Goal: Task Accomplishment & Management: Complete application form

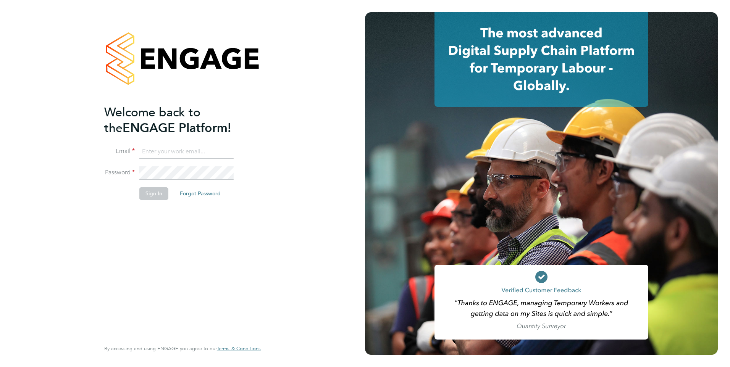
type input "tom.meachin@danielowen.co.uk"
click at [150, 197] on button "Sign In" at bounding box center [153, 193] width 29 height 12
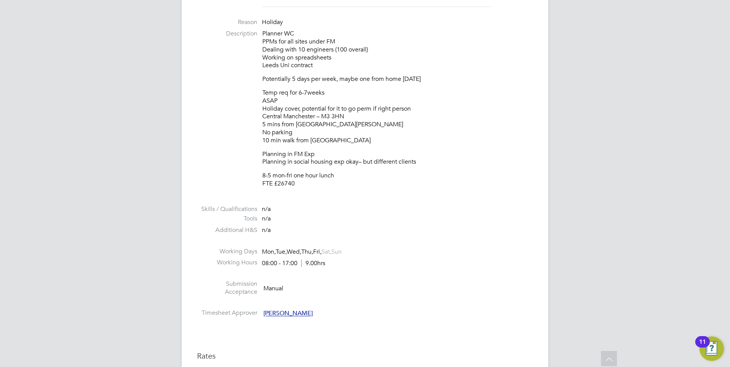
scroll to position [253, 0]
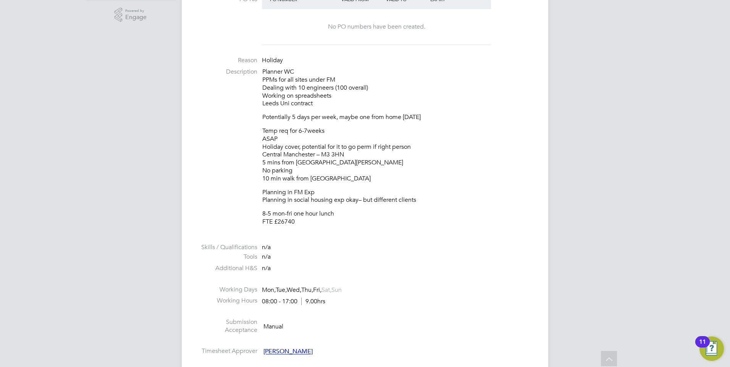
drag, startPoint x: 298, startPoint y: 185, endPoint x: 258, endPoint y: 72, distance: 120.5
click at [258, 72] on li "Description Planner WC PPMs for all sites under FM Dealing with 10 engineers (1…" at bounding box center [365, 151] width 336 height 166
copy div "Planner WC PPMs for all sites under FM Dealing with 10 engineers (100 overall) …"
click at [352, 153] on p "Temp req for 6-7weeks ASAP Holiday cover, potential for it to go perm if right …" at bounding box center [397, 155] width 271 height 56
drag, startPoint x: 348, startPoint y: 155, endPoint x: 324, endPoint y: 153, distance: 24.1
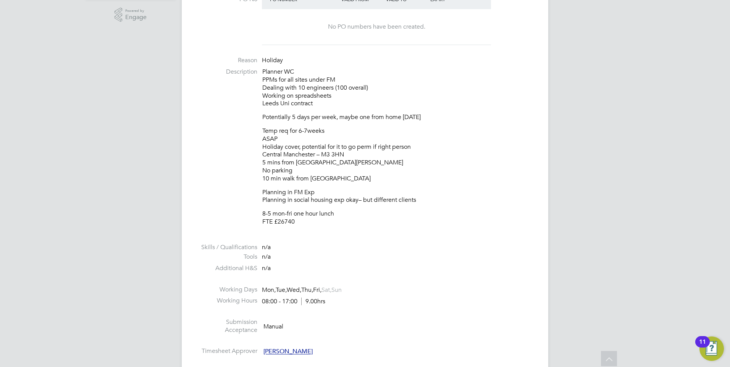
click at [324, 153] on p "Temp req for 6-7weeks ASAP Holiday cover, potential for it to go perm if right …" at bounding box center [397, 155] width 271 height 56
copy p "M3 3HN"
click at [292, 224] on p "8-5 mon-fri one hour lunch FTE £26740" at bounding box center [397, 218] width 271 height 16
drag, startPoint x: 295, startPoint y: 223, endPoint x: 277, endPoint y: 221, distance: 18.4
click at [277, 221] on p "8-5 mon-fri one hour lunch FTE £26740" at bounding box center [397, 218] width 271 height 16
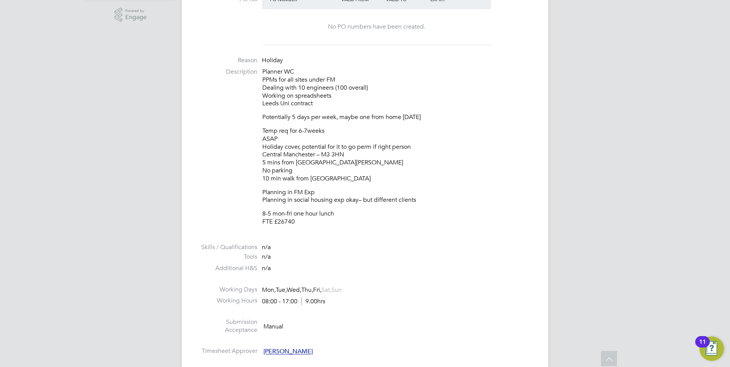
copy p "26740"
drag, startPoint x: 320, startPoint y: 103, endPoint x: 266, endPoint y: 77, distance: 59.4
click at [266, 77] on p "Planner WC PPMs for all sites under FM Dealing with 10 engineers (100 overall) …" at bounding box center [397, 88] width 271 height 40
click at [275, 100] on p "Planner WC PPMs for all sites under FM Dealing with 10 engineers (100 overall) …" at bounding box center [397, 88] width 271 height 40
drag, startPoint x: 263, startPoint y: 72, endPoint x: 325, endPoint y: 221, distance: 161.1
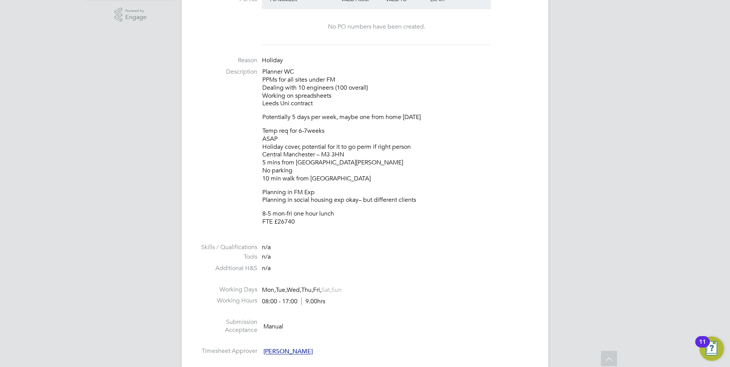
click at [325, 221] on div "Planner WC PPMs for all sites under FM Dealing with 10 engineers (100 overall) …" at bounding box center [397, 147] width 271 height 158
copy div "Planner WC PPMs for all sites under FM Dealing with 10 engineers (100 overall) …"
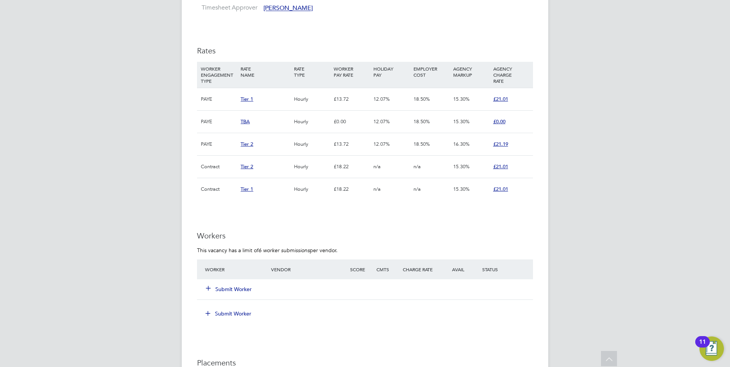
scroll to position [749, 0]
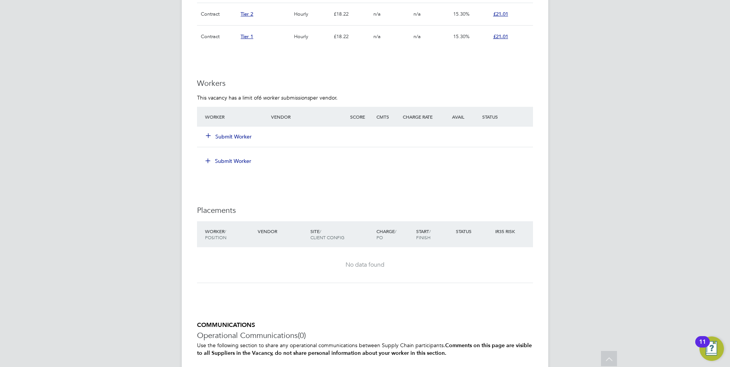
click at [218, 136] on button "Submit Worker" at bounding box center [229, 137] width 46 height 8
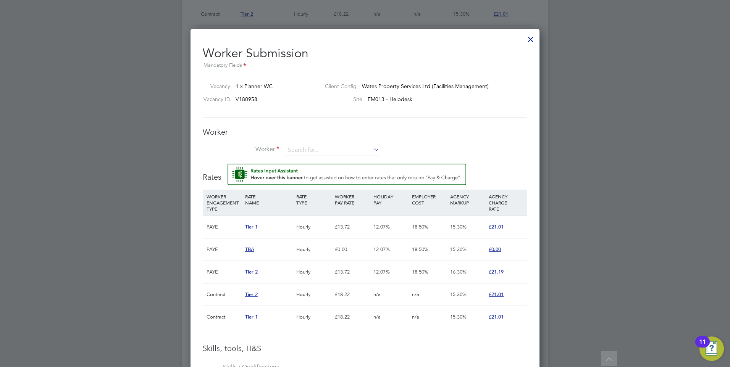
click at [355, 158] on li "Worker" at bounding box center [365, 154] width 324 height 19
click at [353, 152] on input at bounding box center [332, 150] width 94 height 11
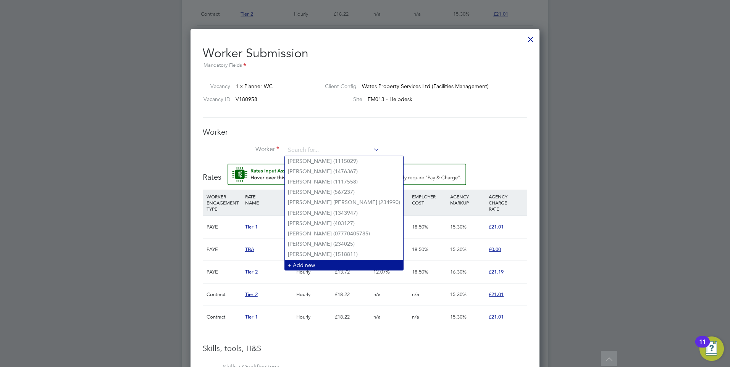
click at [312, 260] on li "+ Add new" at bounding box center [344, 265] width 118 height 10
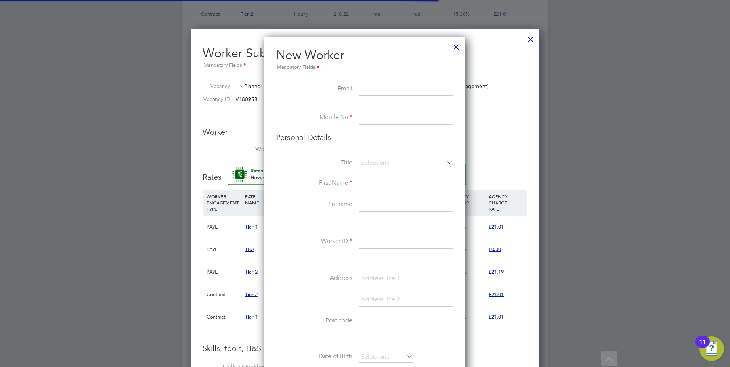
scroll to position [646, 202]
paste input "[EMAIL_ADDRESS][DOMAIN_NAME]"
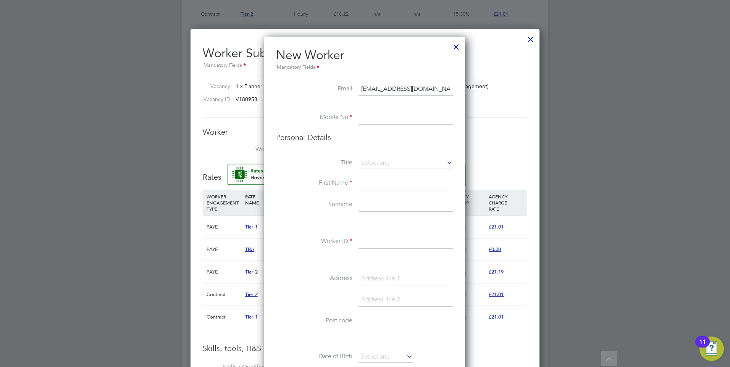
scroll to position [0, 4]
type input "[EMAIL_ADDRESS][DOMAIN_NAME]"
click at [381, 120] on input at bounding box center [405, 118] width 94 height 14
paste input "07788837885"
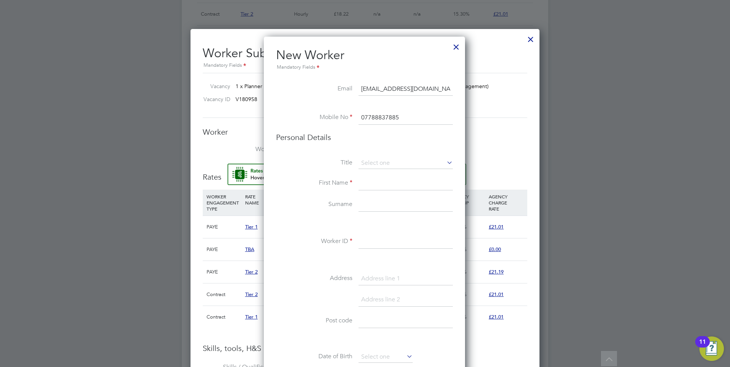
type input "07788837885"
click at [409, 187] on input at bounding box center [405, 184] width 94 height 14
type input "Imogen"
type input "[PERSON_NAME]"
click at [364, 243] on input at bounding box center [405, 242] width 94 height 14
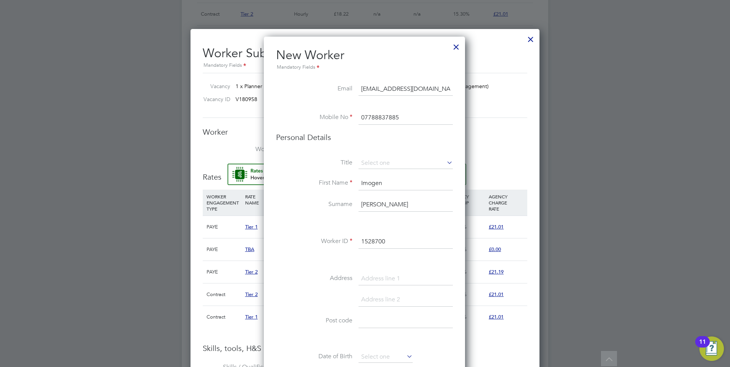
type input "1528700"
click at [282, 272] on li "Address" at bounding box center [364, 282] width 177 height 21
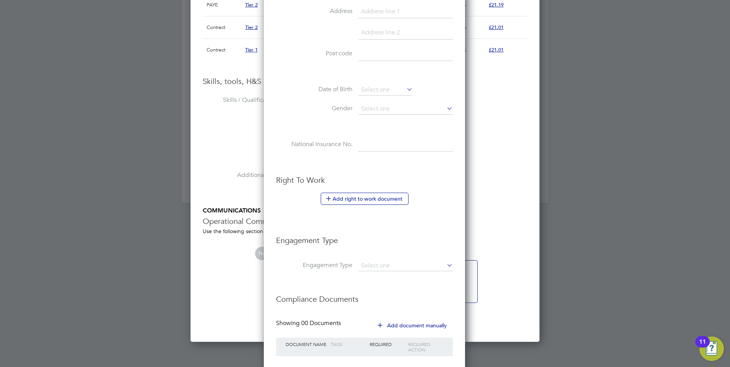
scroll to position [1064, 0]
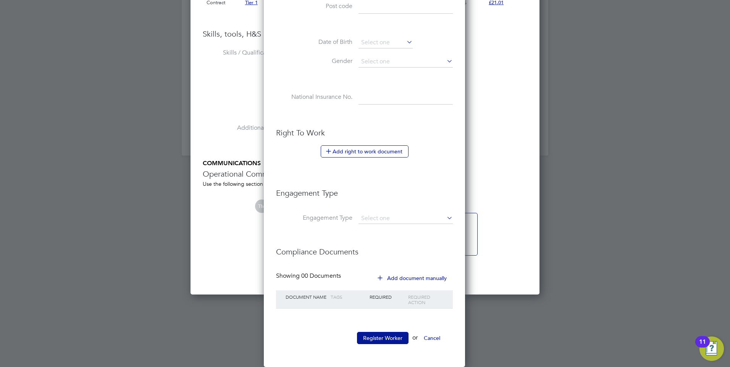
click at [415, 279] on button "Add document manually" at bounding box center [412, 278] width 81 height 12
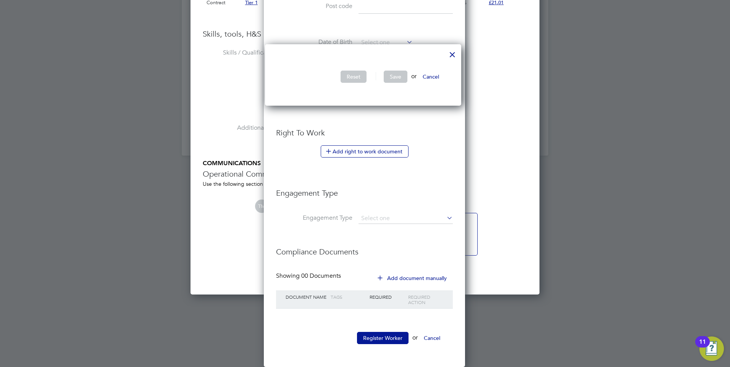
click at [439, 76] on button "Cancel" at bounding box center [430, 77] width 29 height 12
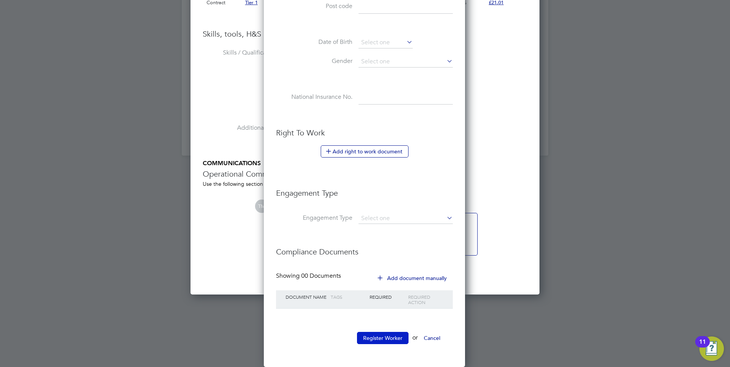
click at [385, 338] on button "Register Worker" at bounding box center [383, 338] width 52 height 12
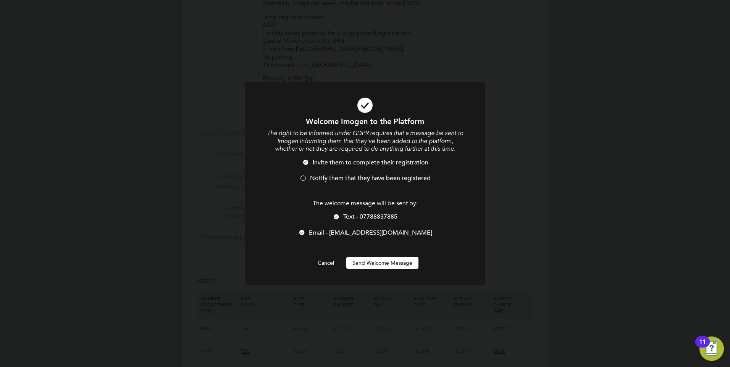
scroll to position [646, 202]
click at [335, 216] on div at bounding box center [336, 218] width 8 height 8
click at [374, 263] on button "Send Welcome Message" at bounding box center [382, 263] width 72 height 12
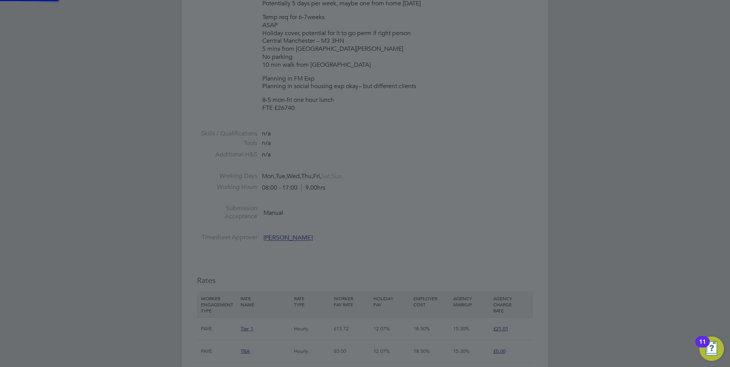
type input "[PERSON_NAME] (1528700)"
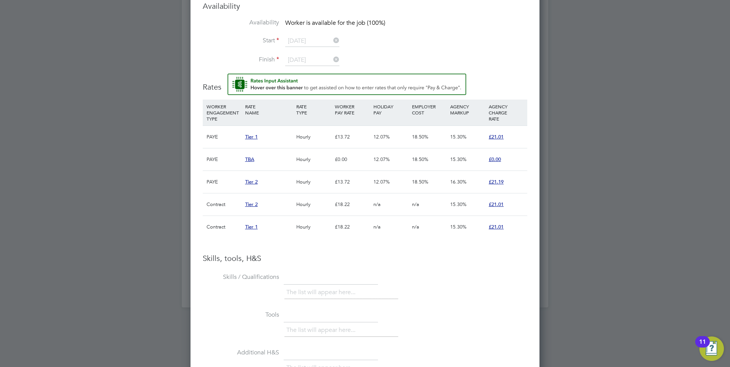
scroll to position [874, 0]
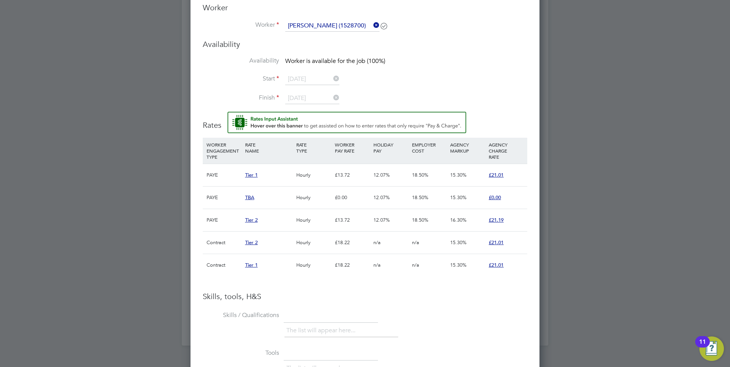
click at [247, 177] on span "Tier 1" at bounding box center [251, 175] width 13 height 6
click at [250, 174] on span "Tier 1" at bounding box center [251, 175] width 13 height 6
click at [498, 177] on span "£21.01" at bounding box center [495, 175] width 15 height 6
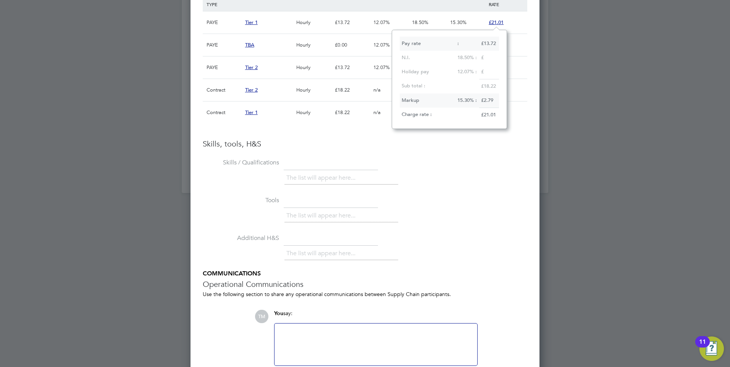
scroll to position [1065, 0]
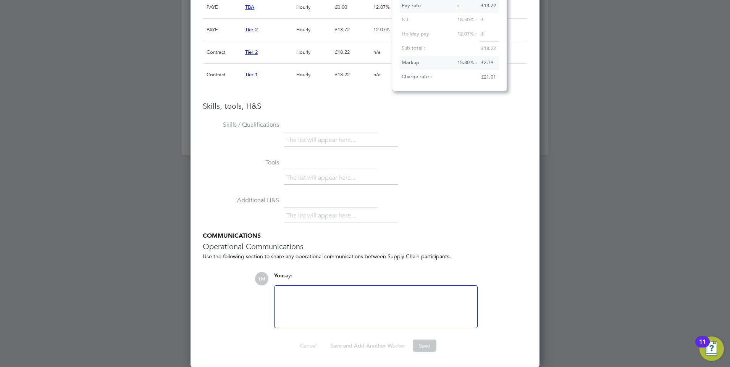
click at [312, 306] on div at bounding box center [375, 306] width 193 height 33
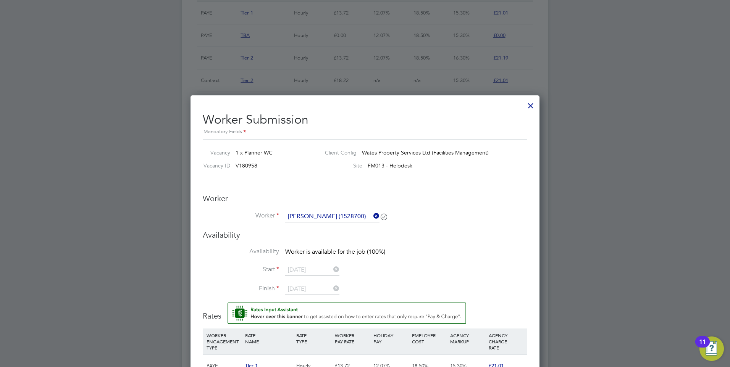
scroll to position [772, 0]
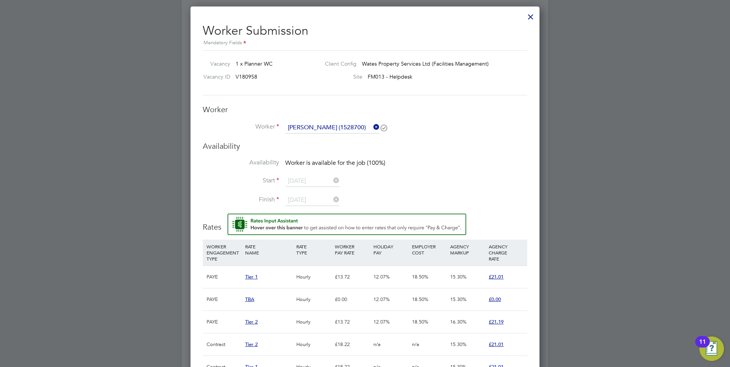
click at [250, 301] on span "TBA" at bounding box center [249, 299] width 9 height 6
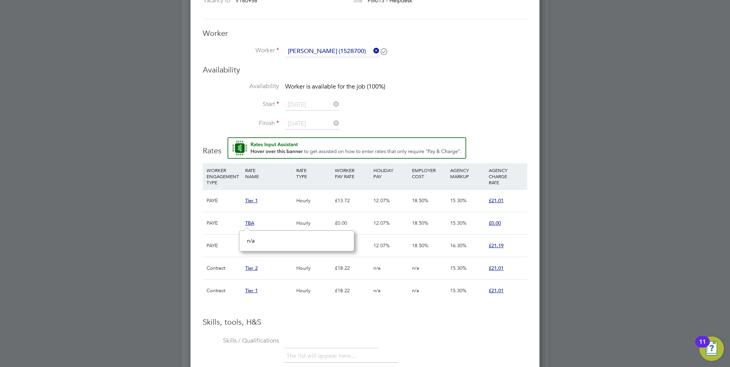
click at [509, 324] on h3 "Skills, tools, H&S" at bounding box center [365, 322] width 324 height 10
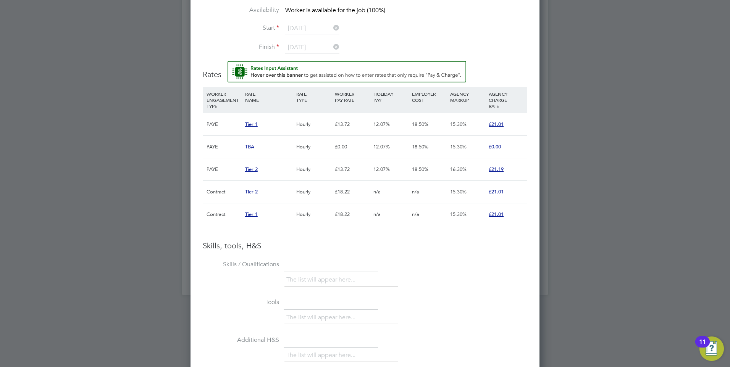
click at [250, 171] on span "Tier 2" at bounding box center [251, 169] width 13 height 6
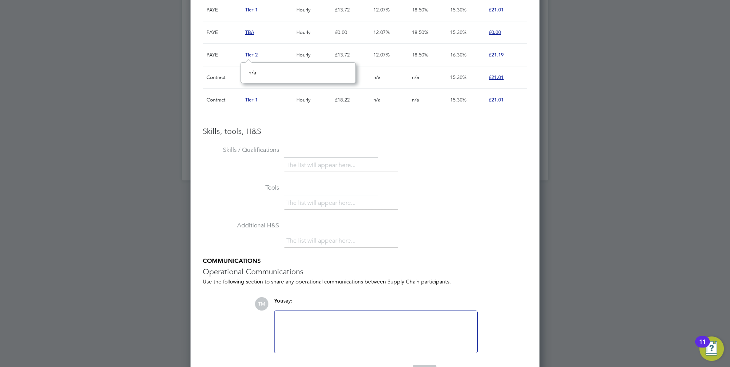
click at [311, 163] on li "The list will appear here..." at bounding box center [322, 165] width 72 height 10
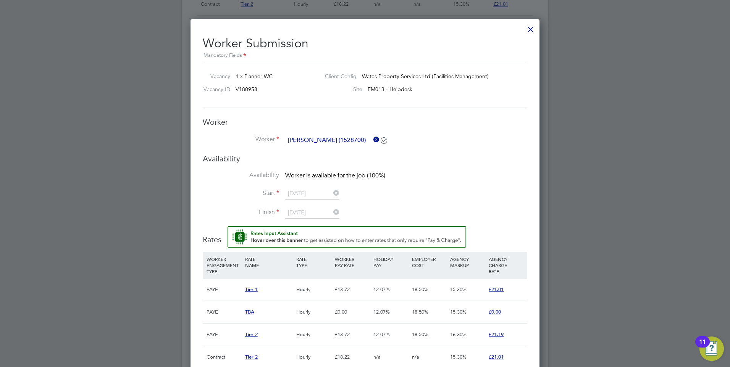
scroll to position [683, 0]
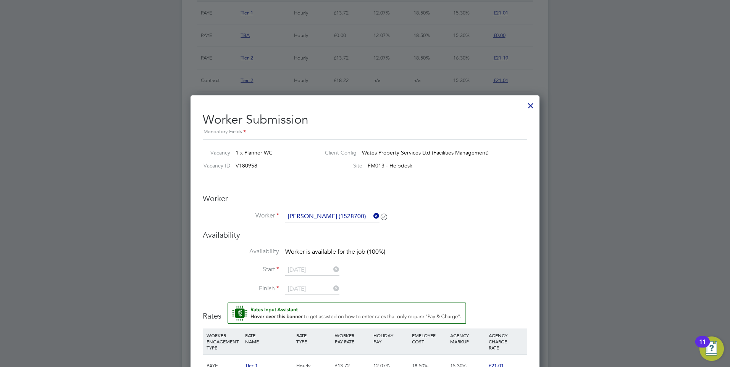
click at [532, 105] on div at bounding box center [531, 104] width 14 height 14
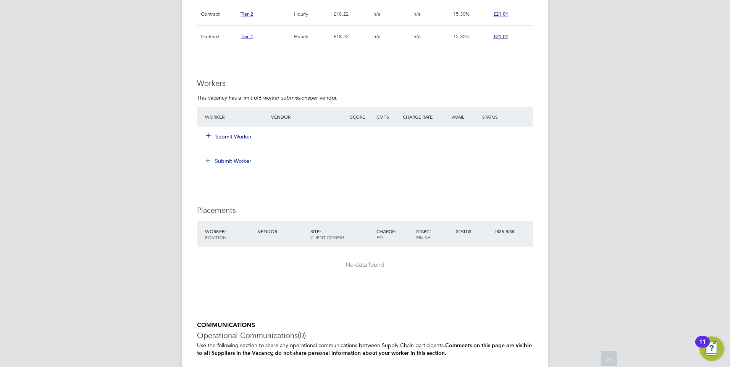
scroll to position [673, 0]
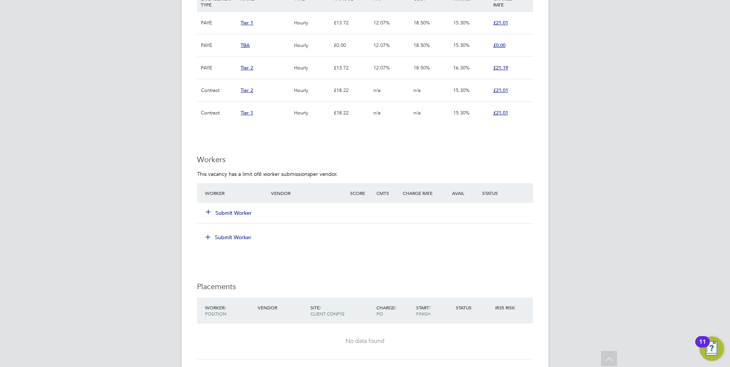
click at [229, 208] on div "Submit Worker" at bounding box center [242, 213] width 79 height 14
click at [239, 212] on button "Submit Worker" at bounding box center [229, 213] width 46 height 8
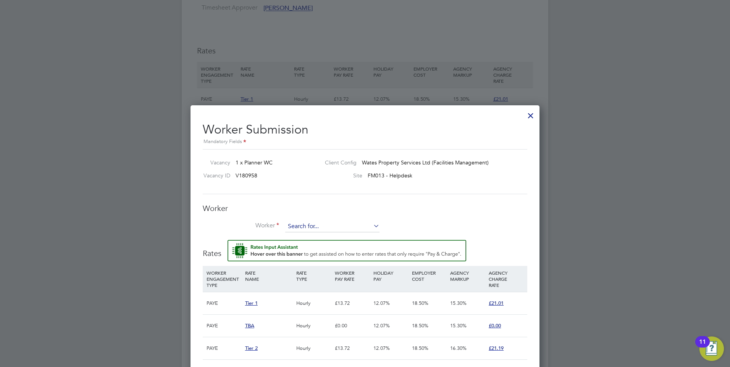
click at [321, 223] on input at bounding box center [332, 226] width 94 height 11
click at [328, 245] on li "[PERSON_NAME] (1528700)" at bounding box center [334, 248] width 99 height 10
type input "[PERSON_NAME] (1528700)"
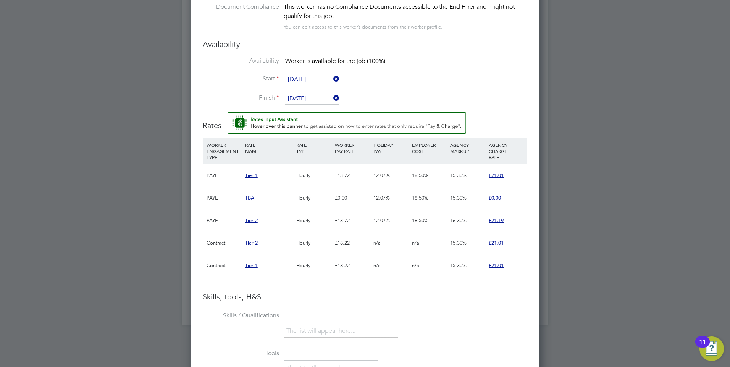
click at [493, 174] on span "£21.01" at bounding box center [495, 175] width 15 height 6
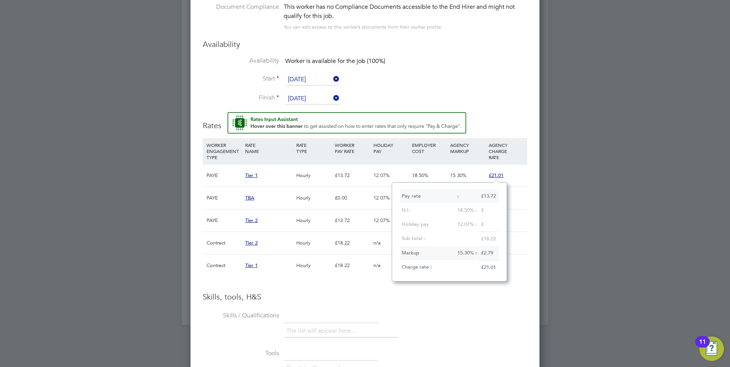
click at [487, 63] on li "Availability Worker is available for the job (100%)" at bounding box center [365, 65] width 324 height 17
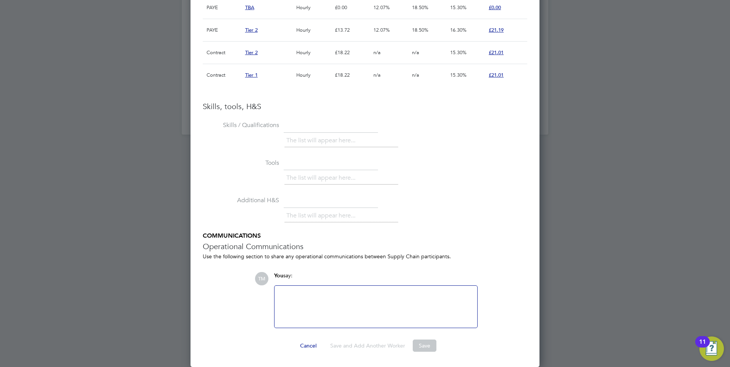
click at [419, 345] on button "Save" at bounding box center [424, 346] width 24 height 12
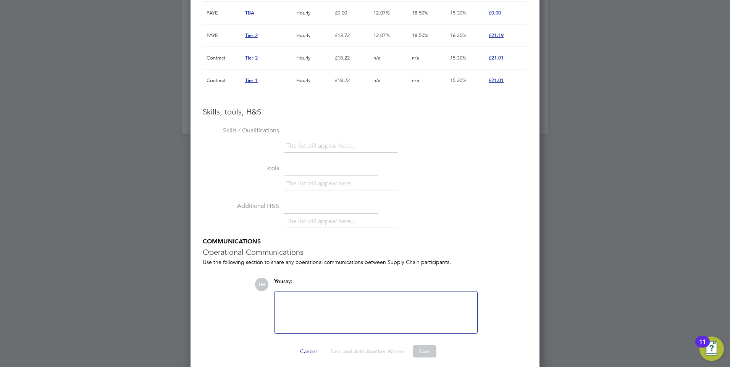
click at [420, 346] on button "Save" at bounding box center [424, 351] width 24 height 12
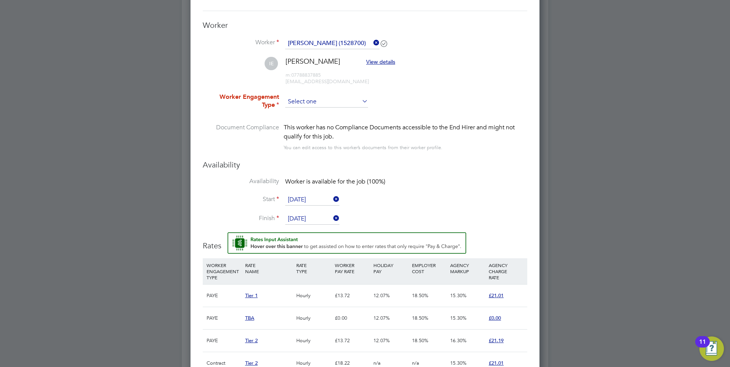
click at [344, 101] on input at bounding box center [326, 101] width 83 height 11
click at [324, 125] on li "PAYE" at bounding box center [327, 123] width 84 height 10
type input "PAYE"
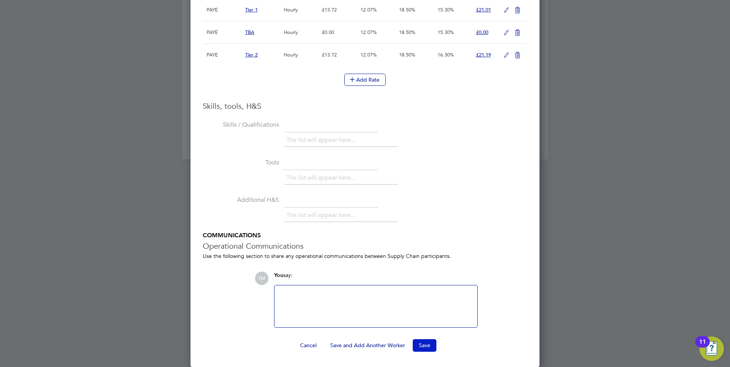
click at [424, 344] on button "Save" at bounding box center [424, 345] width 24 height 12
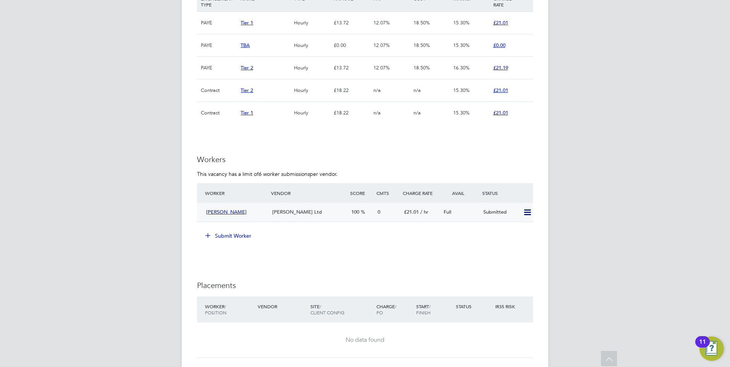
click at [526, 211] on icon at bounding box center [527, 212] width 10 height 6
click at [382, 216] on div "0" at bounding box center [387, 212] width 26 height 13
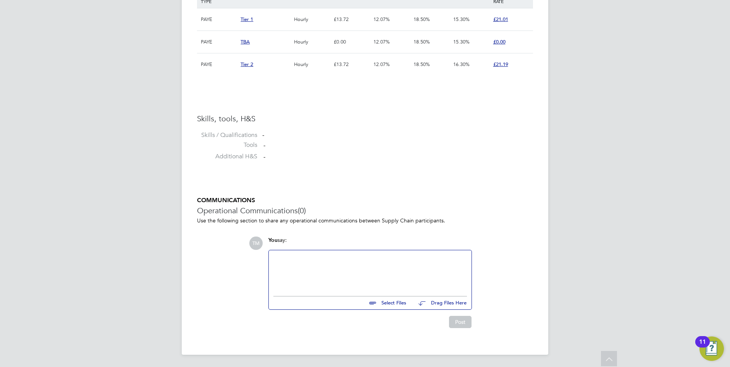
click at [391, 300] on input "file" at bounding box center [409, 301] width 114 height 11
type input "C:\fakepath\[PERSON_NAME] - Scheduler.docx"
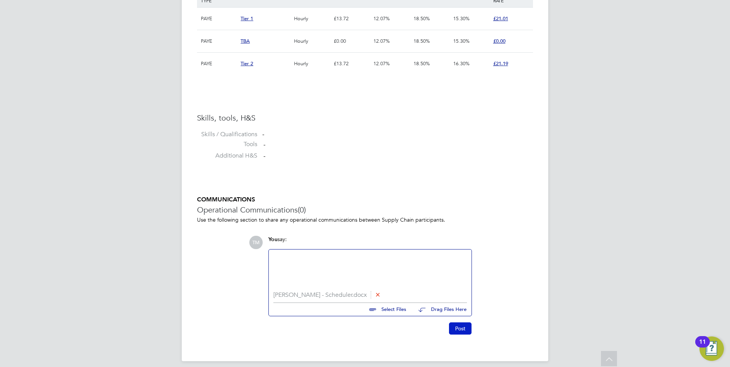
click at [462, 327] on button "Post" at bounding box center [460, 328] width 23 height 12
